Goal: Find specific page/section: Find specific page/section

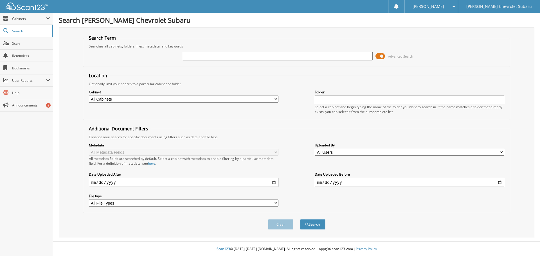
click at [209, 57] on input "text" at bounding box center [278, 56] width 190 height 8
type input "75523"
click at [314, 224] on button "Search" at bounding box center [312, 224] width 25 height 10
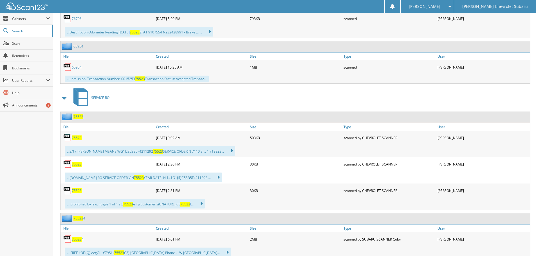
scroll to position [394, 0]
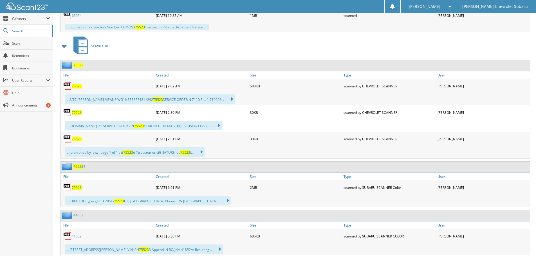
click at [77, 87] on span "75523" at bounding box center [77, 86] width 10 height 5
click at [78, 88] on span "75523" at bounding box center [77, 86] width 10 height 5
click at [75, 114] on span "75523" at bounding box center [77, 112] width 10 height 5
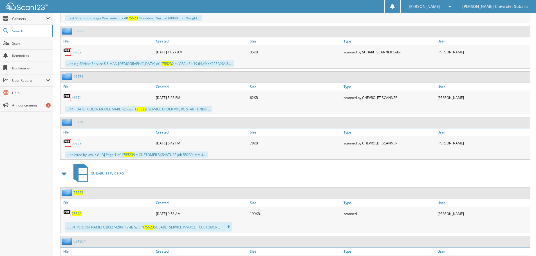
scroll to position [1069, 0]
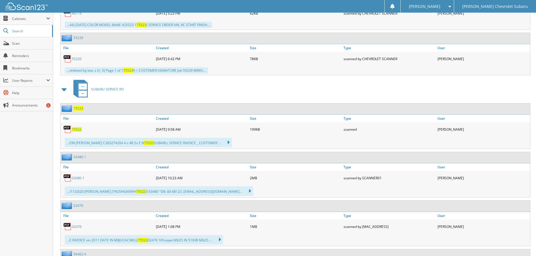
click at [77, 130] on span "75523" at bounding box center [77, 129] width 10 height 5
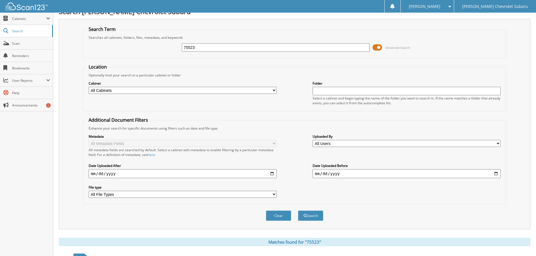
scroll to position [0, 0]
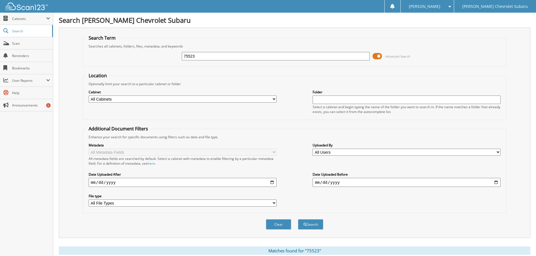
drag, startPoint x: 199, startPoint y: 58, endPoint x: 170, endPoint y: 59, distance: 29.0
click at [170, 59] on div "75523 Advanced Search" at bounding box center [294, 56] width 417 height 15
type input "76065"
click at [298, 219] on button "Search" at bounding box center [310, 224] width 25 height 10
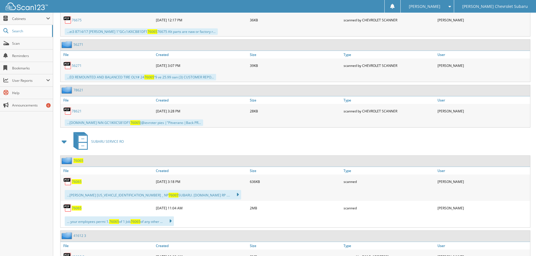
scroll to position [1406, 0]
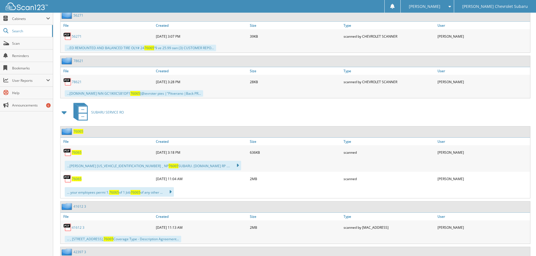
click at [76, 152] on span "76065" at bounding box center [77, 152] width 10 height 5
